Goal: Information Seeking & Learning: Learn about a topic

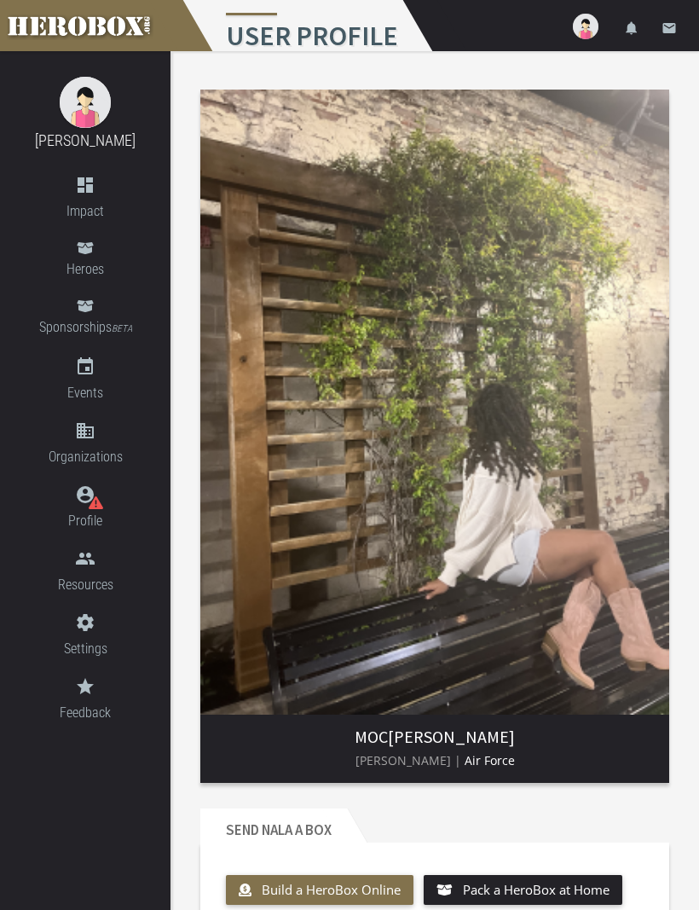
click at [55, 831] on div "[PERSON_NAME] dashboard Impact Heroes Sponsorships BETA event Events domain Org…" at bounding box center [85, 480] width 171 height 858
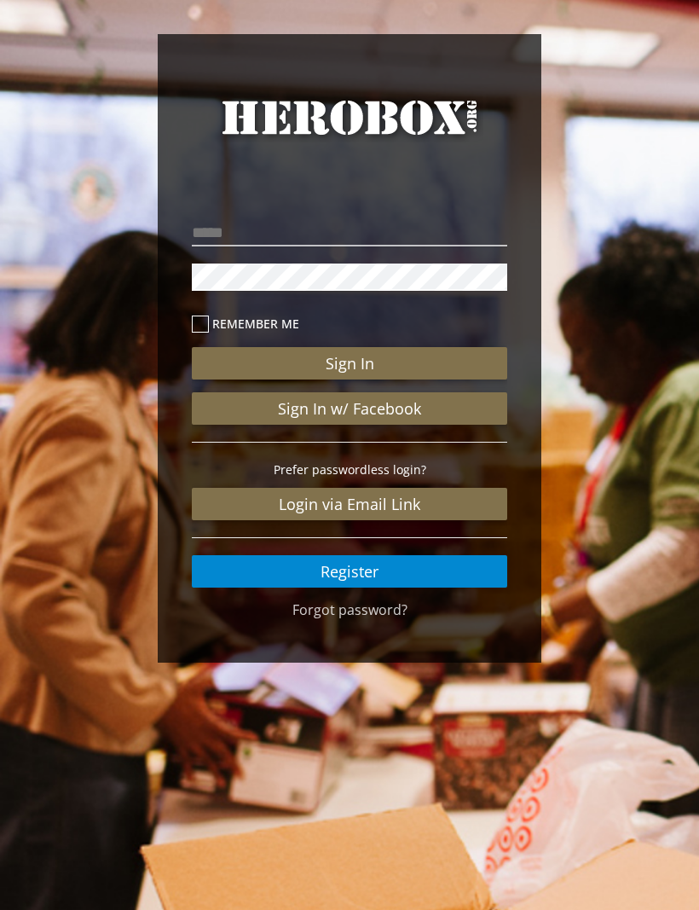
click at [445, 358] on button "Sign In" at bounding box center [349, 363] width 315 height 32
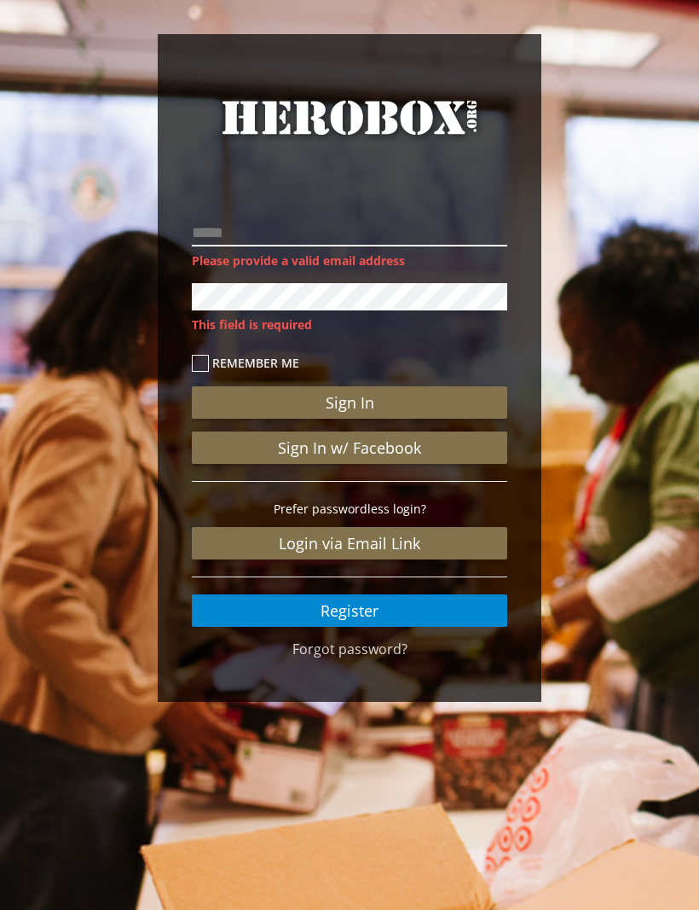
click at [454, 219] on input "email" at bounding box center [349, 232] width 315 height 27
type input "**********"
click at [350, 386] on button "Sign In" at bounding box center [349, 402] width 315 height 32
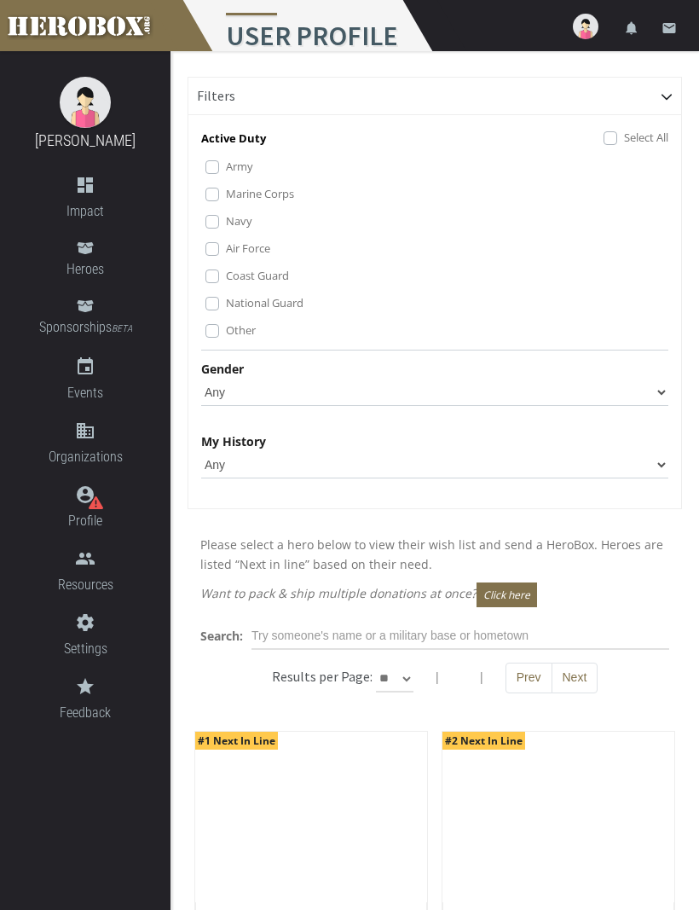
click at [227, 159] on label "Army" at bounding box center [239, 166] width 27 height 19
click at [226, 191] on label "Marine Corps" at bounding box center [260, 193] width 68 height 19
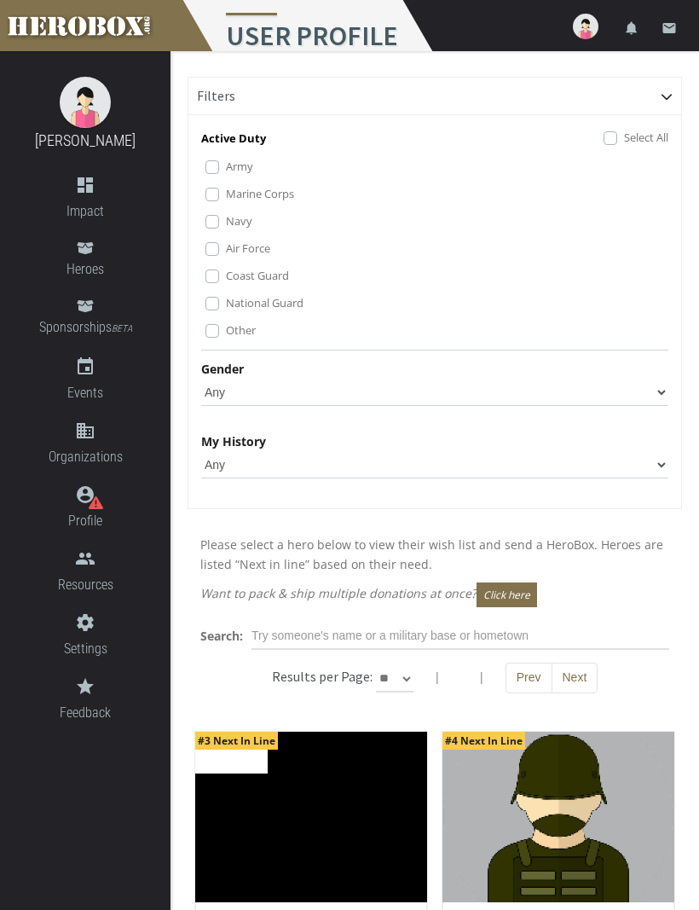
click at [226, 249] on label "Air Force" at bounding box center [248, 248] width 44 height 19
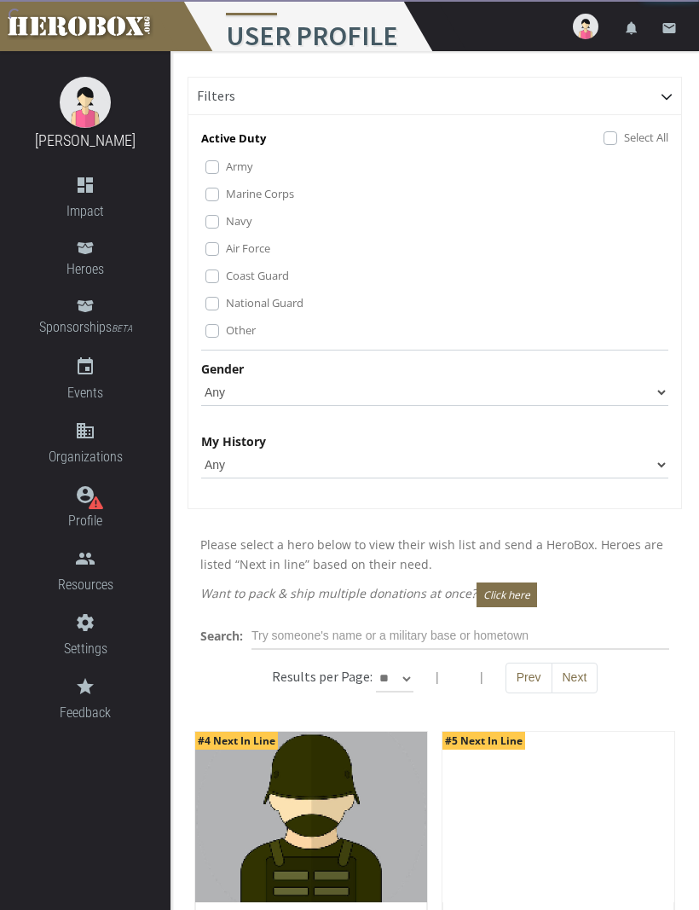
click at [217, 264] on div "Army Marine Corps Navy Air Force Coast Guard National Guard Other" at bounding box center [436, 249] width 463 height 184
click at [226, 298] on label "National Guard" at bounding box center [265, 302] width 78 height 19
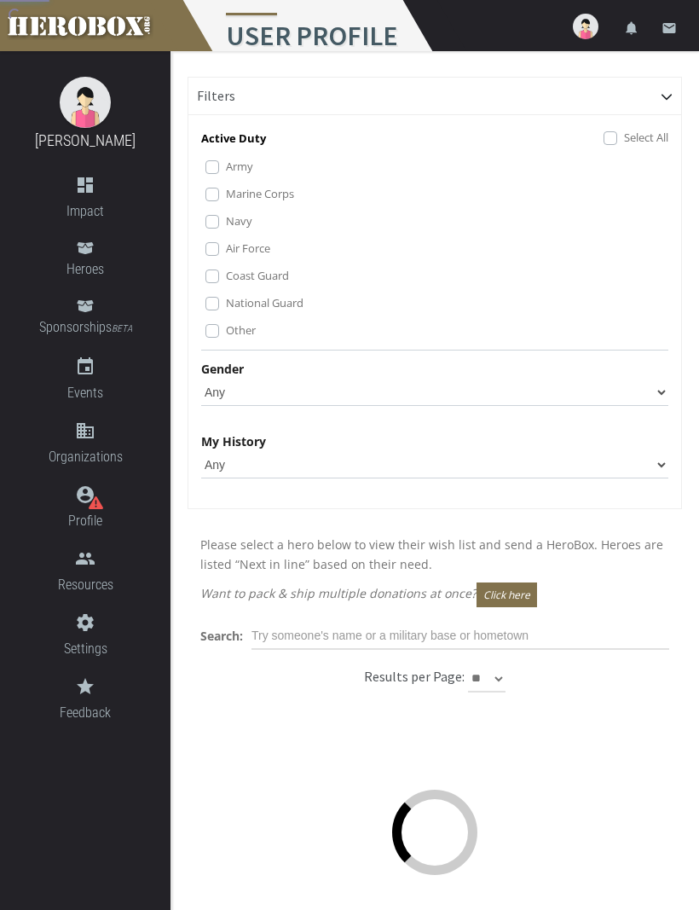
click at [226, 328] on label "Other" at bounding box center [241, 330] width 30 height 19
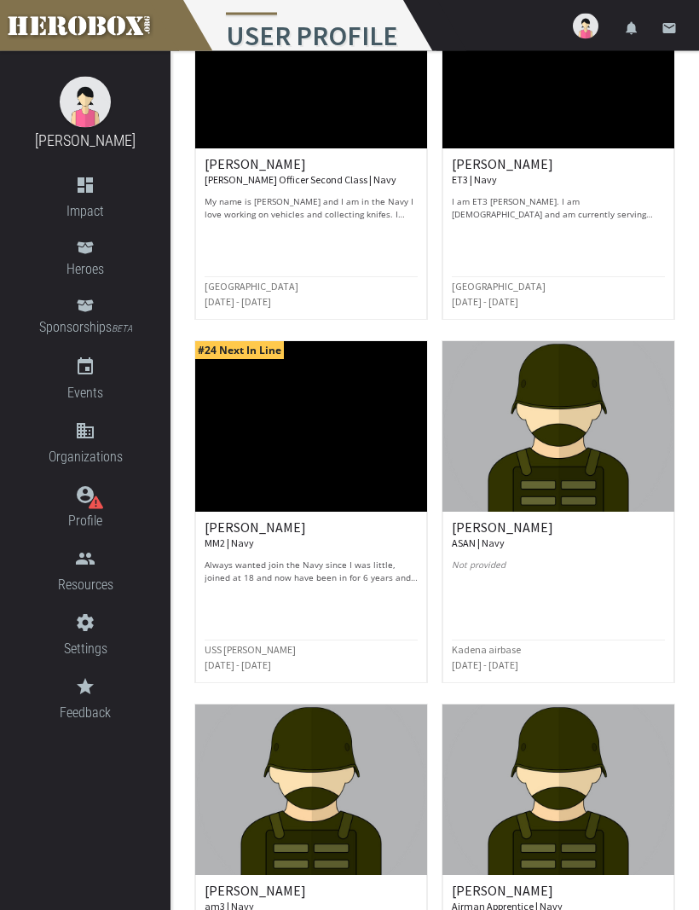
scroll to position [1482, 0]
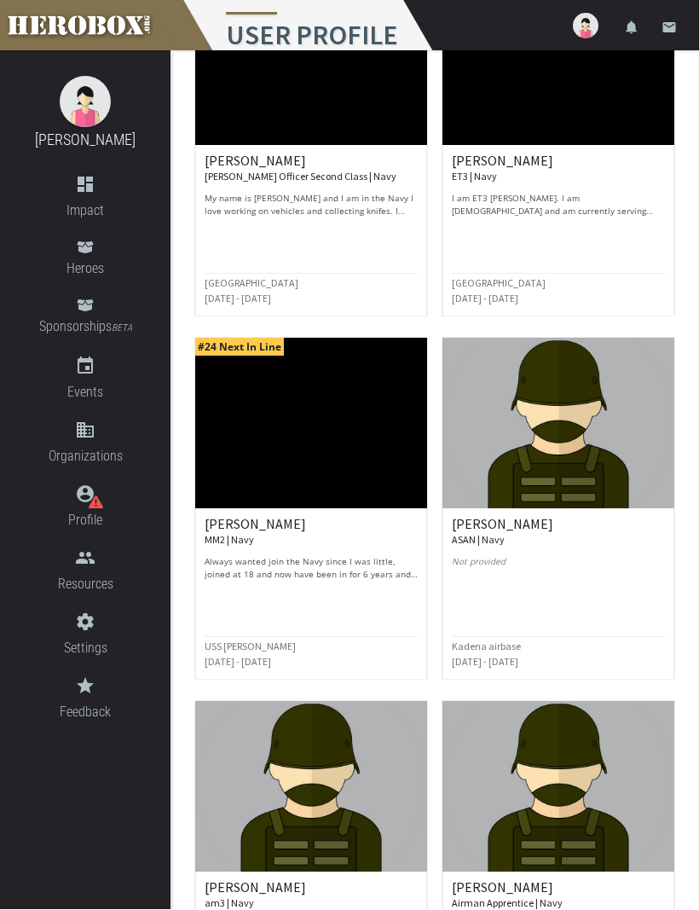
click at [351, 572] on p "Always wanted join the Navy since I was little, joined at 18 and now have been …" at bounding box center [311, 569] width 213 height 26
